Goal: Transaction & Acquisition: Purchase product/service

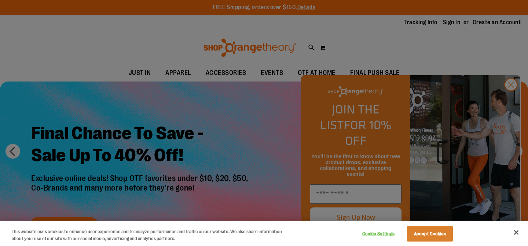
click at [511, 100] on div at bounding box center [264, 123] width 528 height 246
click at [429, 233] on button "Accept Cookies" at bounding box center [430, 233] width 46 height 15
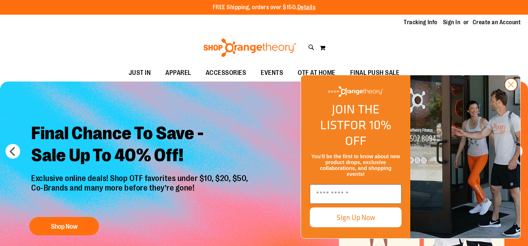
click at [512, 87] on icon "Close dialog" at bounding box center [511, 84] width 5 height 5
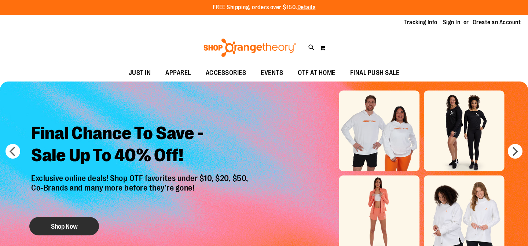
click at [78, 226] on button "Shop Now" at bounding box center [64, 226] width 70 height 18
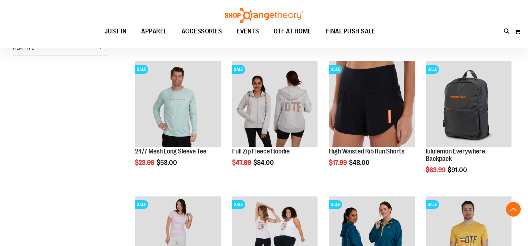
scroll to position [227, 0]
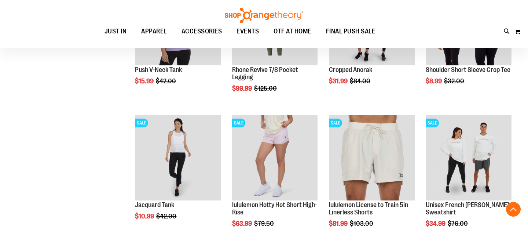
scroll to position [576, 0]
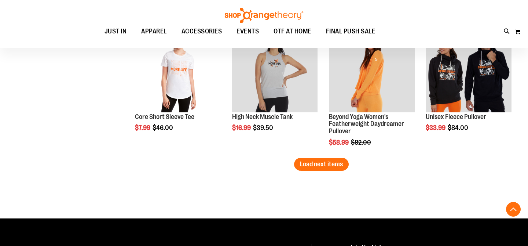
scroll to position [1205, 0]
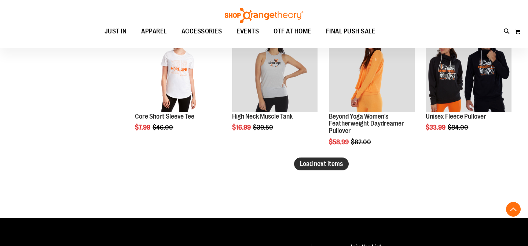
click at [328, 163] on span "Load next items" at bounding box center [321, 163] width 43 height 7
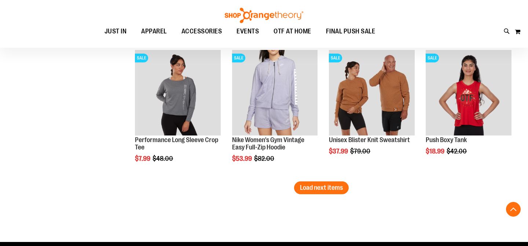
scroll to position [1590, 0]
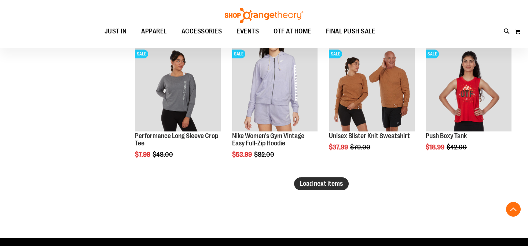
click at [320, 185] on span "Load next items" at bounding box center [321, 183] width 43 height 7
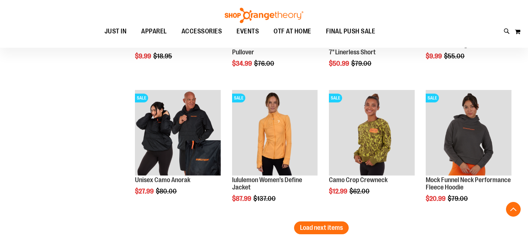
scroll to position [1954, 0]
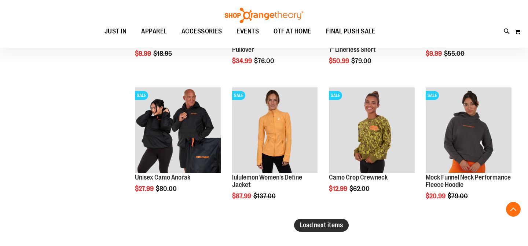
click at [335, 225] on span "Load next items" at bounding box center [321, 224] width 43 height 7
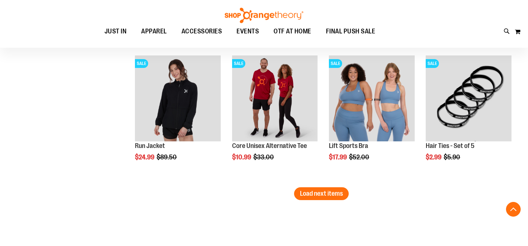
scroll to position [2392, 0]
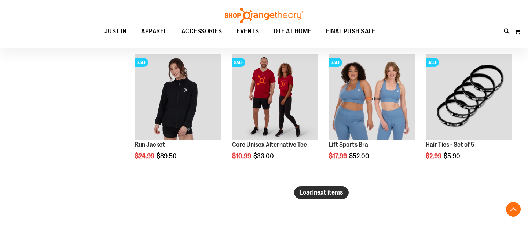
click at [337, 193] on span "Load next items" at bounding box center [321, 192] width 43 height 7
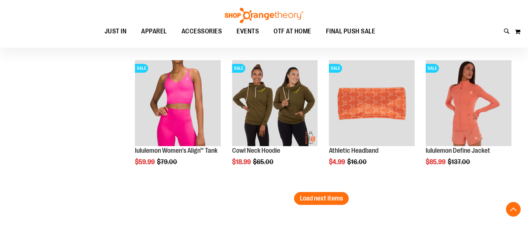
scroll to position [2792, 0]
click at [312, 197] on span "Load next items" at bounding box center [321, 197] width 43 height 7
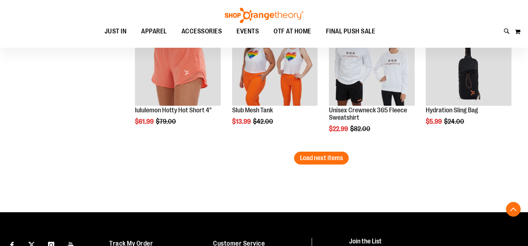
scroll to position [3240, 0]
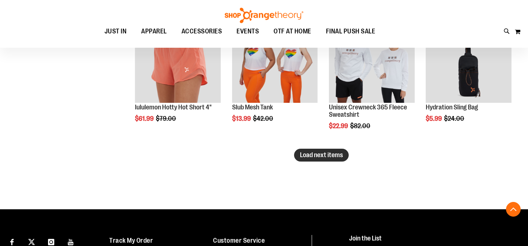
click at [340, 157] on span "Load next items" at bounding box center [321, 154] width 43 height 7
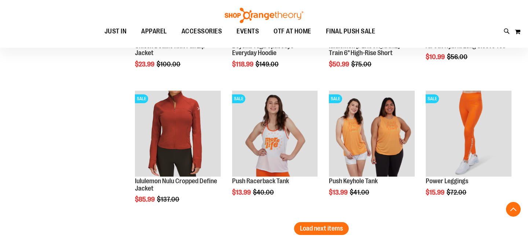
scroll to position [3572, 0]
click at [313, 227] on span "Load next items" at bounding box center [321, 227] width 43 height 7
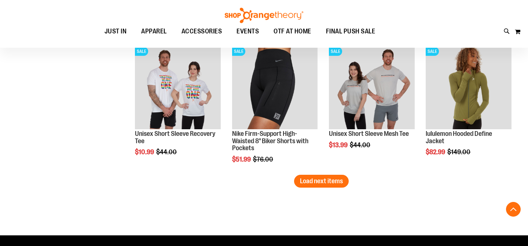
scroll to position [4027, 0]
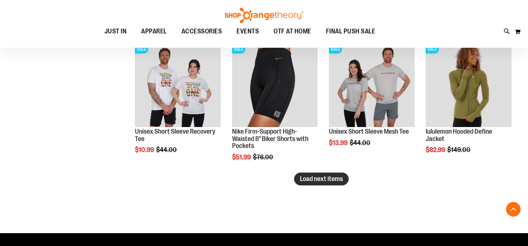
click at [320, 178] on span "Load next items" at bounding box center [321, 178] width 43 height 7
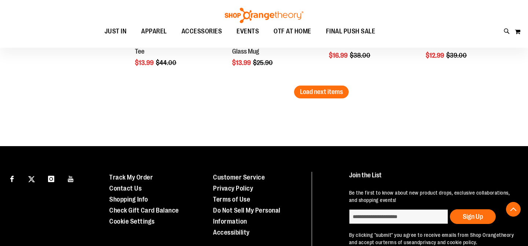
scroll to position [4532, 0]
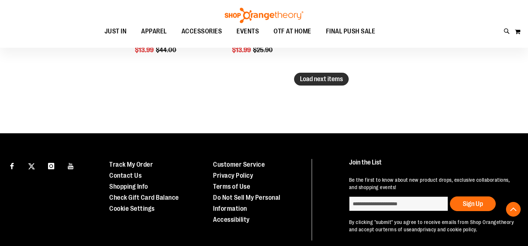
click at [320, 80] on span "Load next items" at bounding box center [321, 78] width 43 height 7
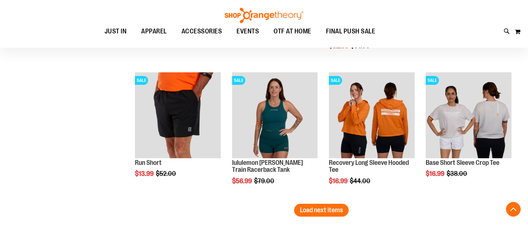
scroll to position [4811, 0]
